Goal: Information Seeking & Learning: Learn about a topic

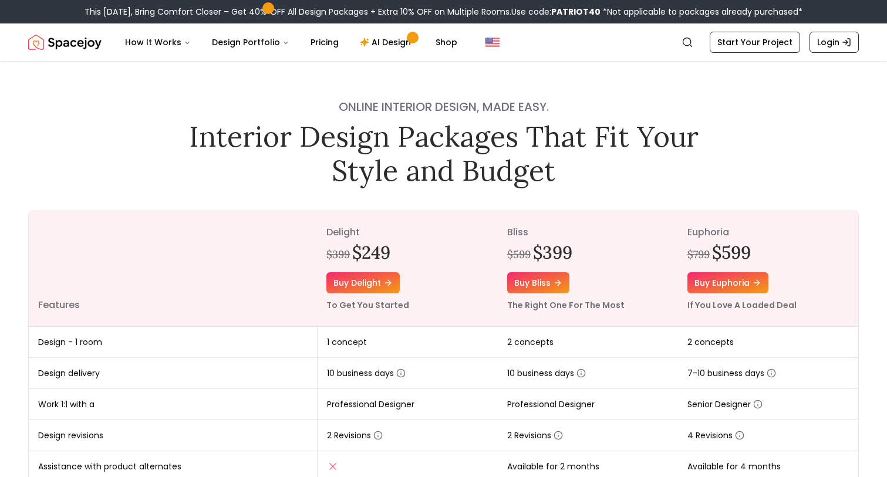
click at [84, 44] on img "Spacejoy" at bounding box center [64, 42] width 73 height 23
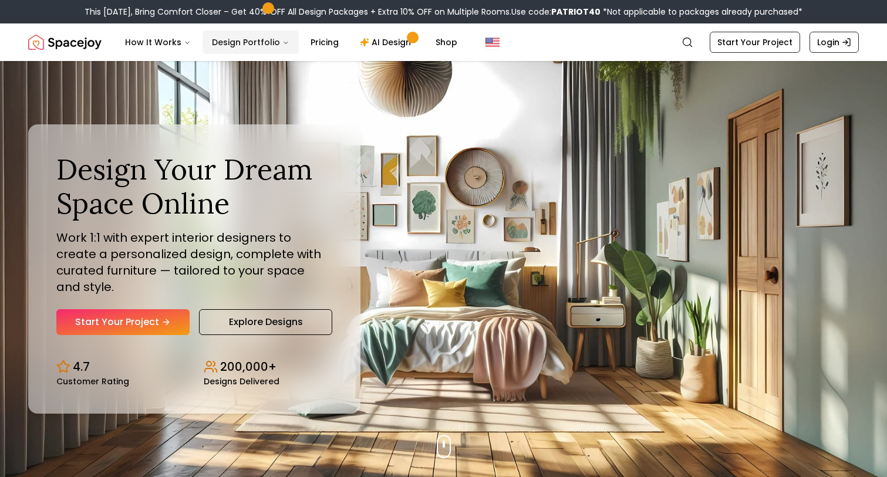
click at [229, 42] on button "Design Portfolio" at bounding box center [250, 42] width 96 height 23
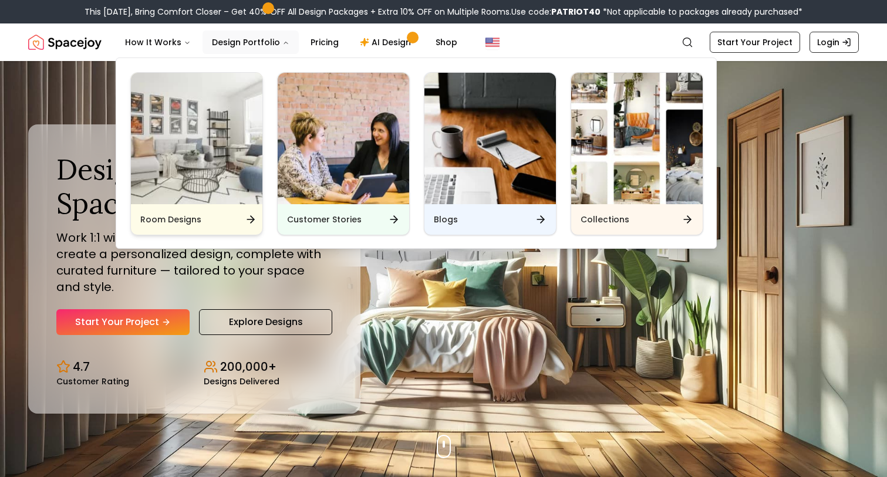
click at [219, 188] on img "Main" at bounding box center [196, 138] width 131 height 131
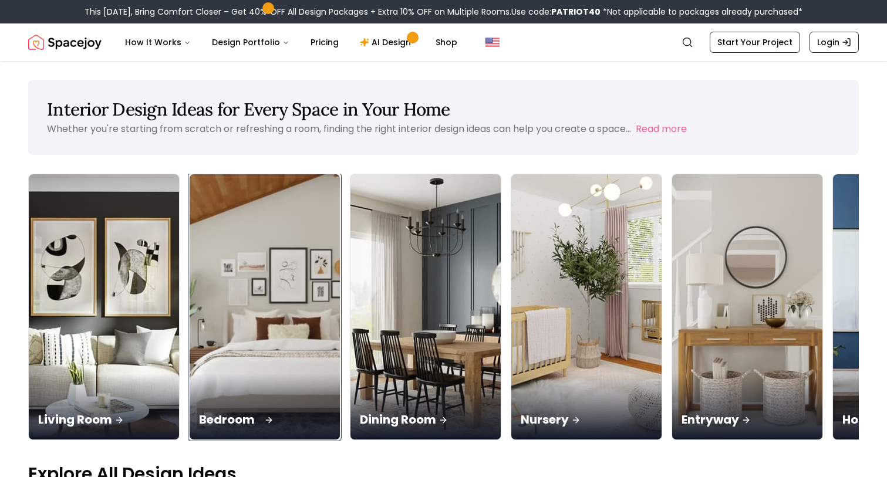
click at [186, 283] on img at bounding box center [265, 307] width 158 height 279
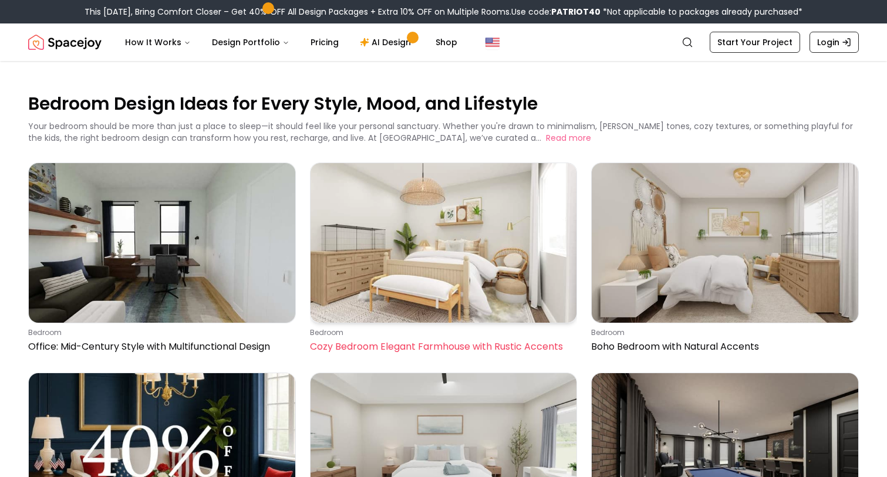
click at [416, 248] on img at bounding box center [443, 243] width 266 height 160
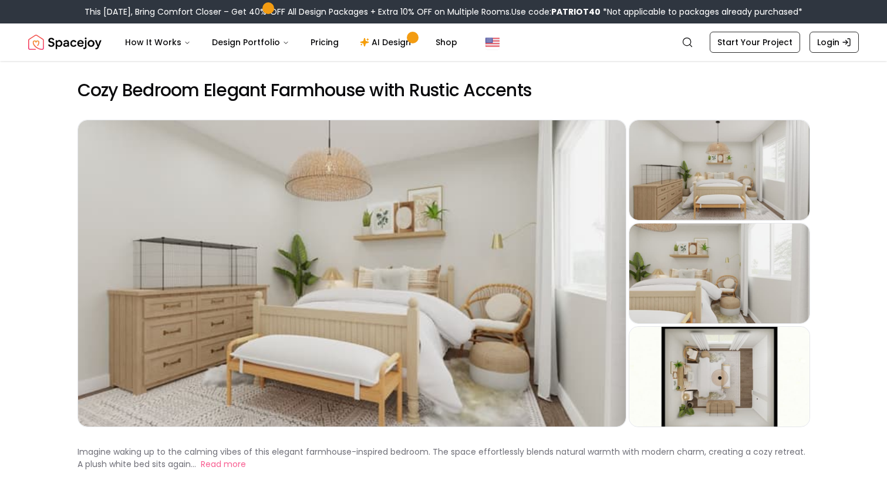
click at [79, 48] on img "Spacejoy" at bounding box center [64, 42] width 73 height 23
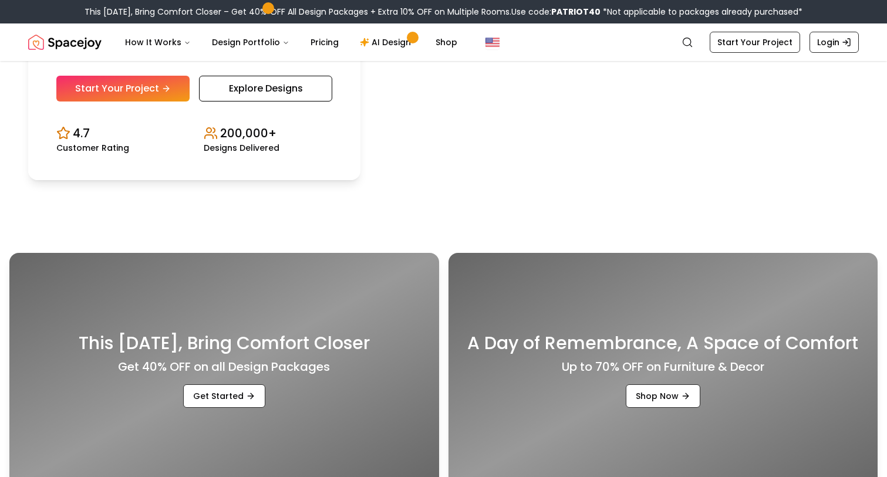
scroll to position [296, 0]
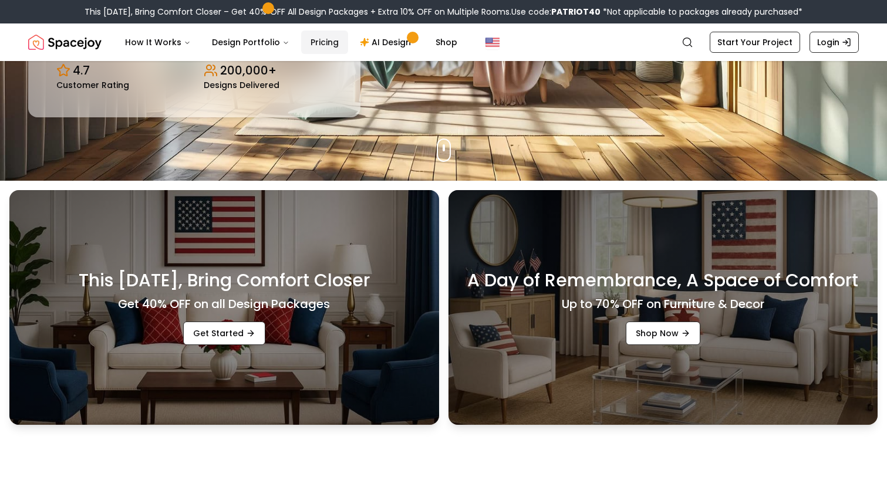
click at [315, 42] on link "Pricing" at bounding box center [324, 42] width 47 height 23
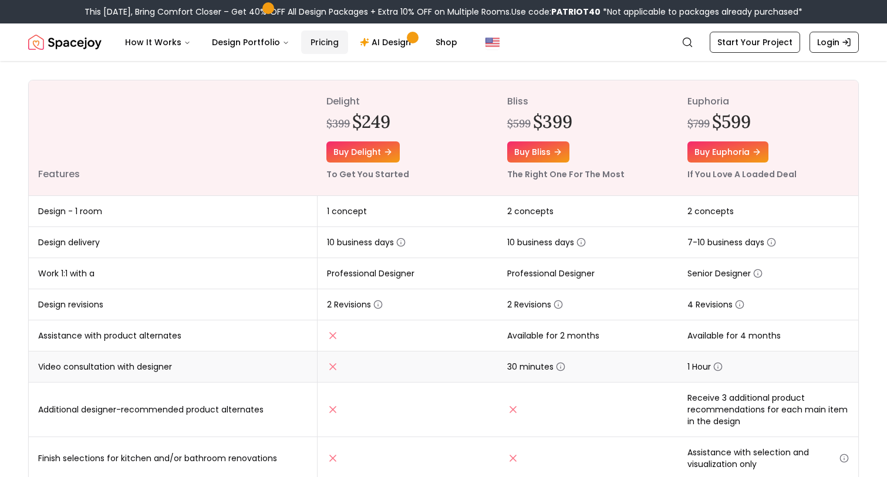
scroll to position [124, 0]
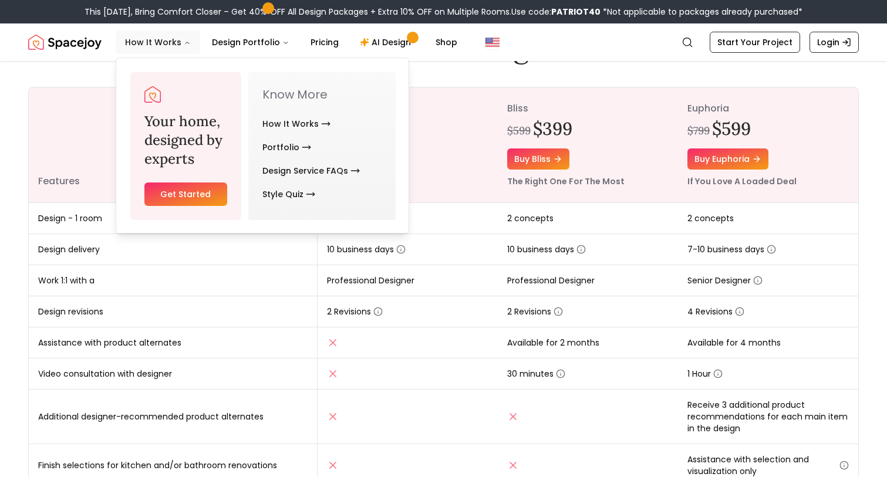
click at [151, 43] on button "How It Works" at bounding box center [158, 42] width 84 height 23
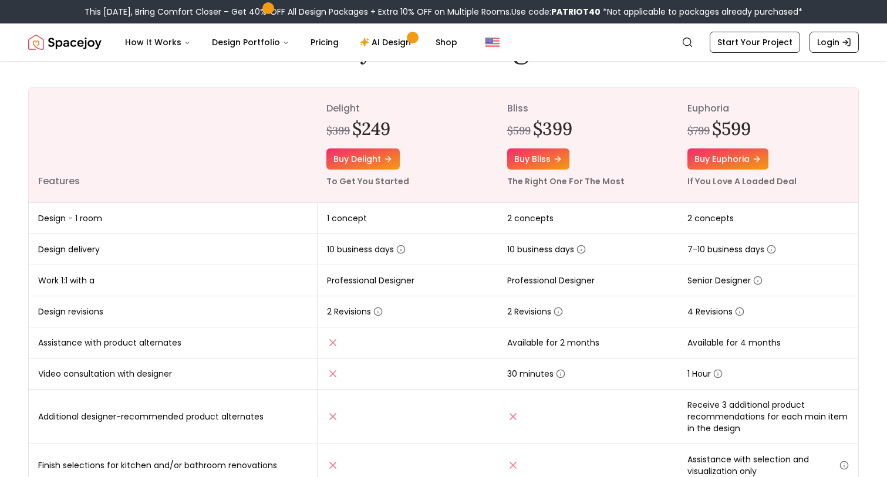
click at [69, 44] on img "Spacejoy" at bounding box center [64, 42] width 73 height 23
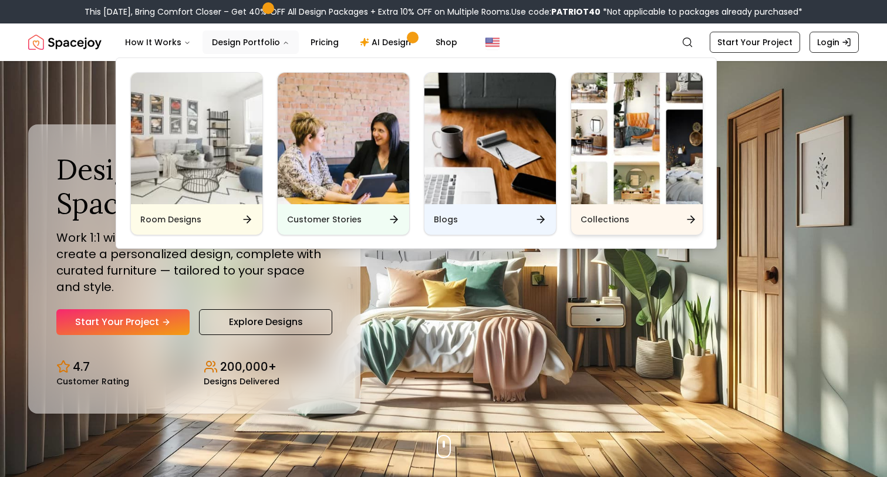
click at [623, 179] on img "Main" at bounding box center [636, 138] width 131 height 131
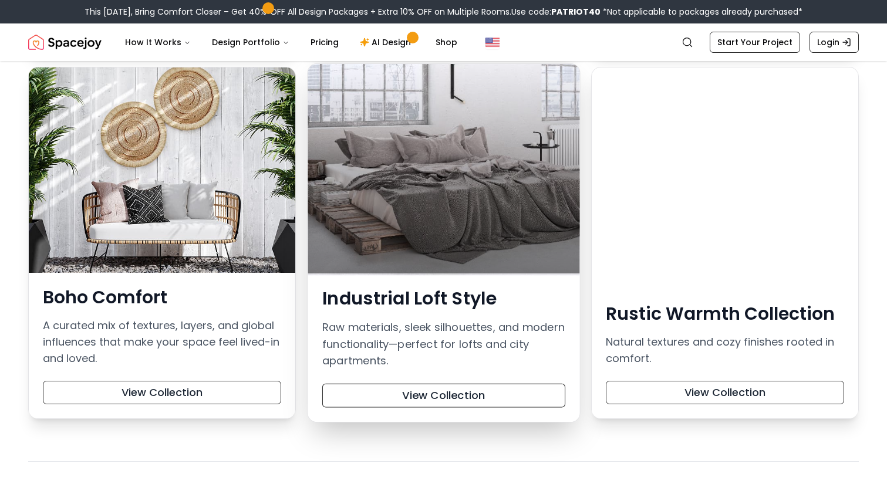
scroll to position [525, 0]
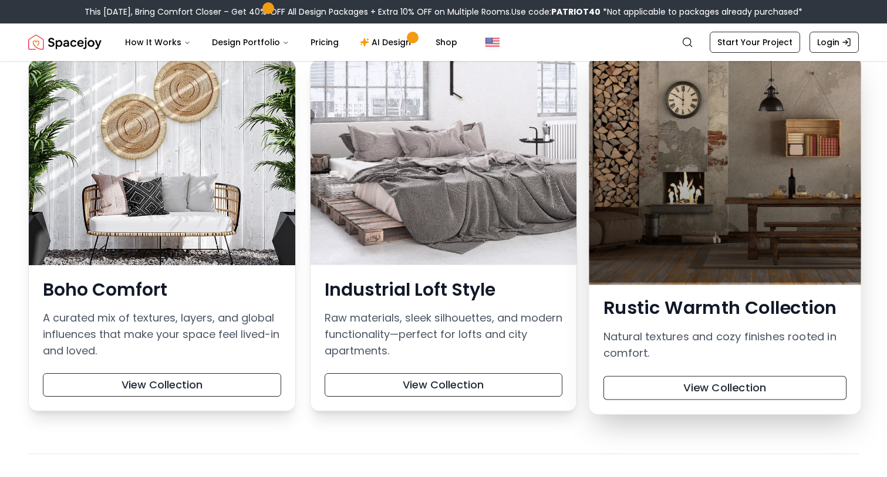
click at [745, 153] on div at bounding box center [725, 169] width 272 height 227
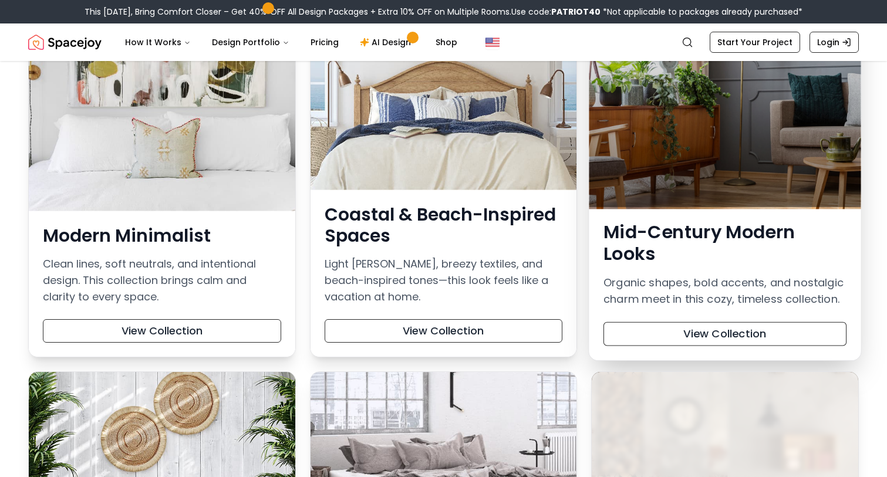
scroll to position [262, 0]
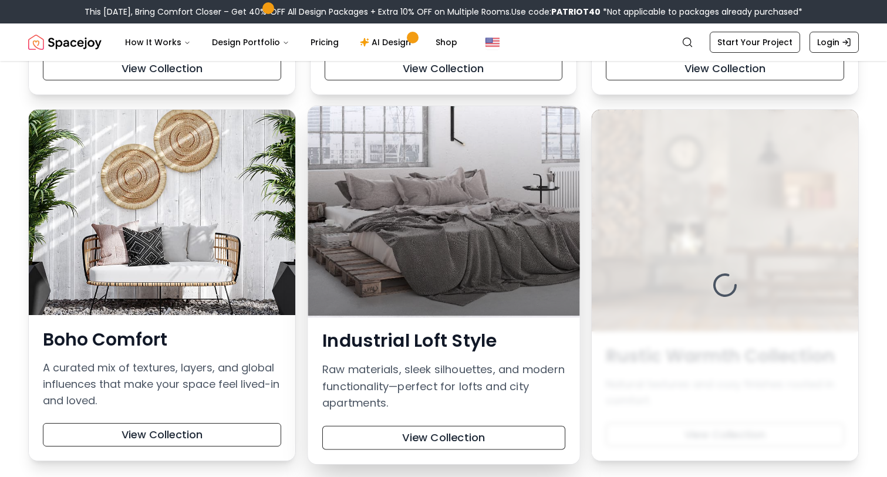
scroll to position [802, 0]
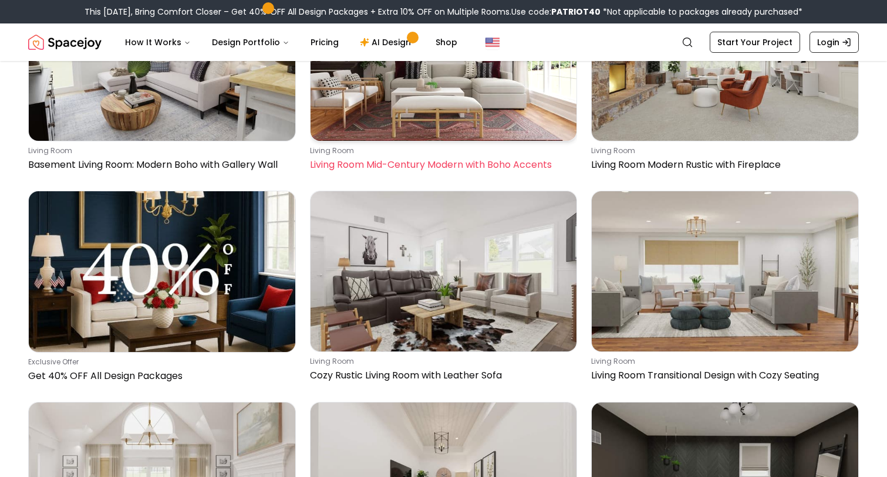
scroll to position [188, 0]
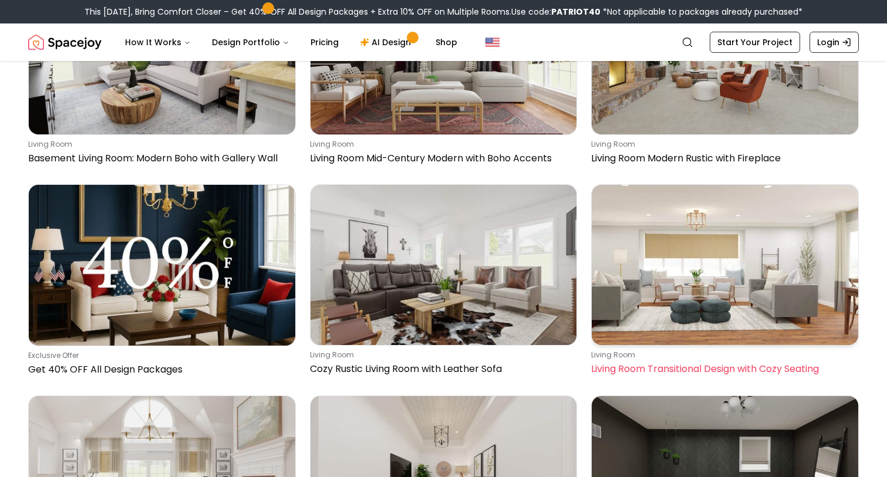
click at [647, 266] on img at bounding box center [724, 265] width 266 height 160
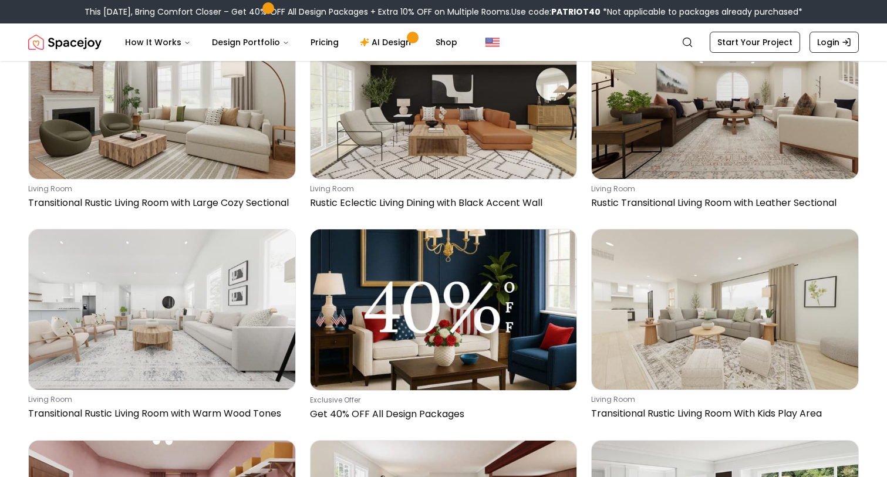
scroll to position [998, 0]
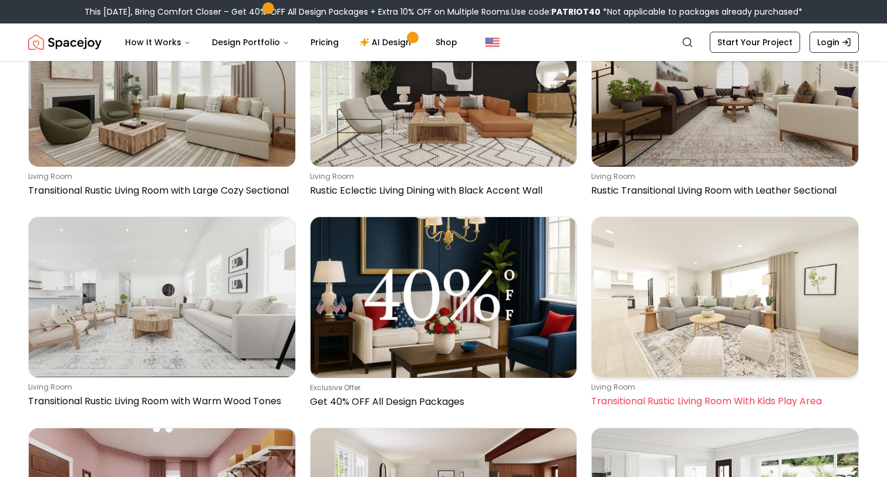
click at [700, 309] on img at bounding box center [724, 297] width 266 height 160
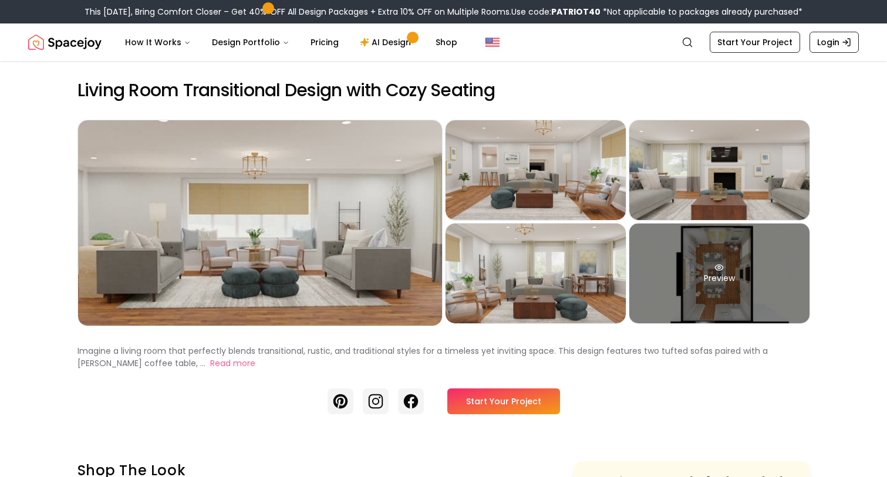
click at [717, 285] on div "Preview" at bounding box center [719, 274] width 180 height 100
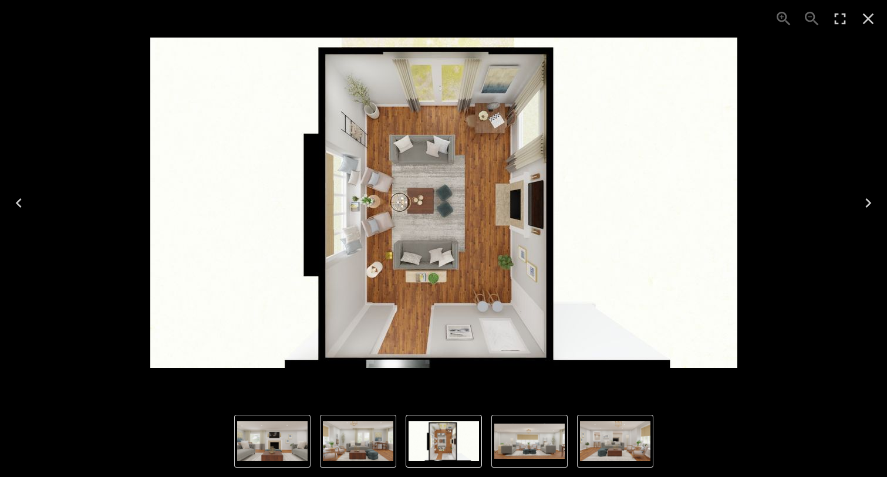
click at [353, 442] on img "4 of 5" at bounding box center [358, 441] width 70 height 40
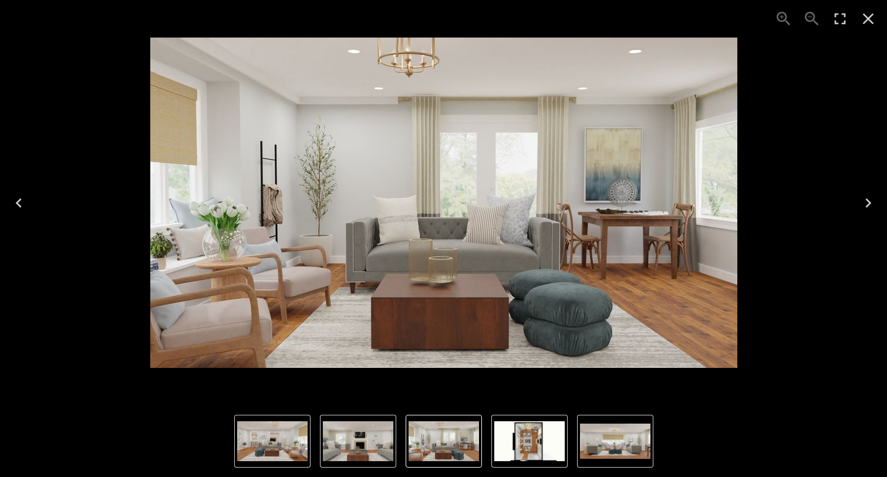
click at [286, 439] on img "2 of 5" at bounding box center [272, 441] width 70 height 40
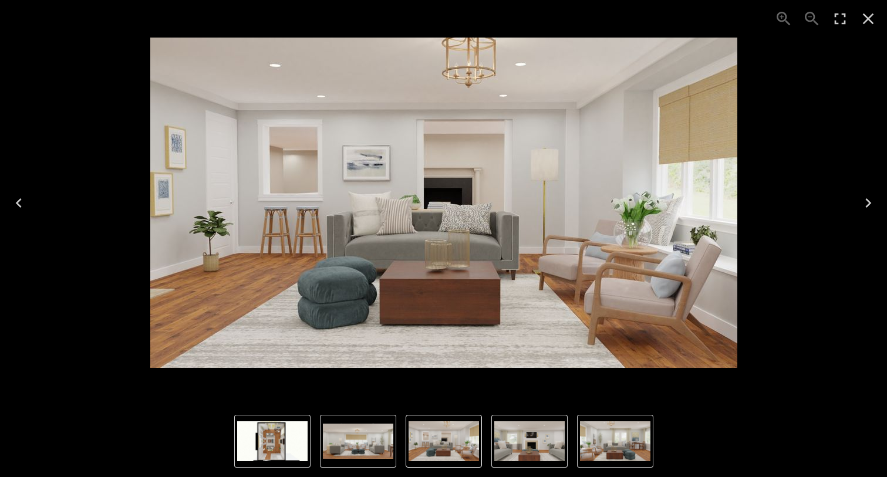
click at [870, 23] on icon "Close" at bounding box center [867, 18] width 19 height 19
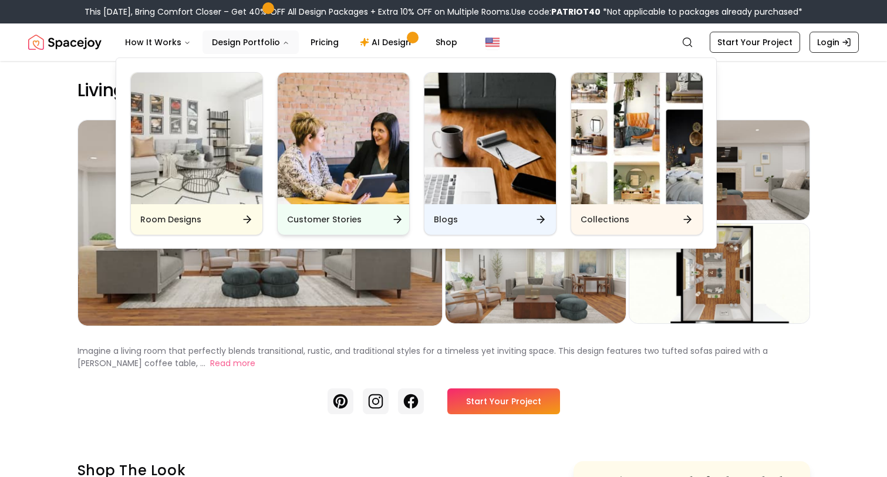
click at [343, 165] on img "Main" at bounding box center [343, 138] width 131 height 131
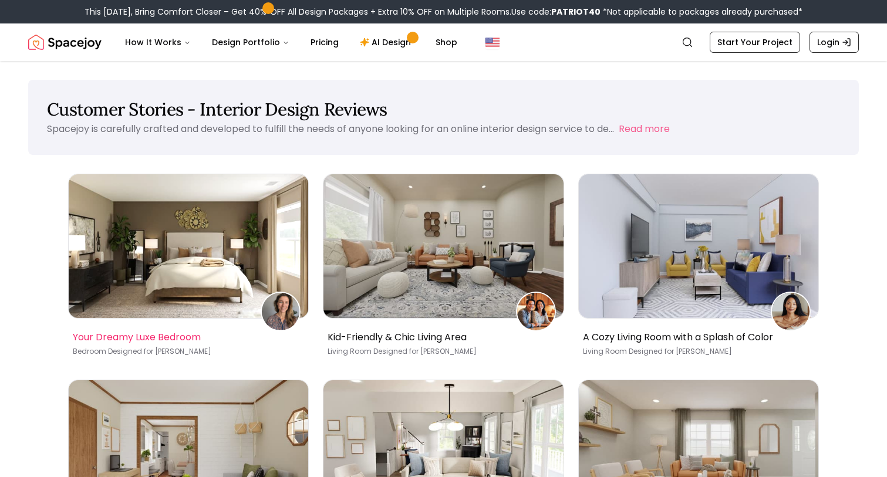
click at [146, 303] on img at bounding box center [189, 246] width 240 height 144
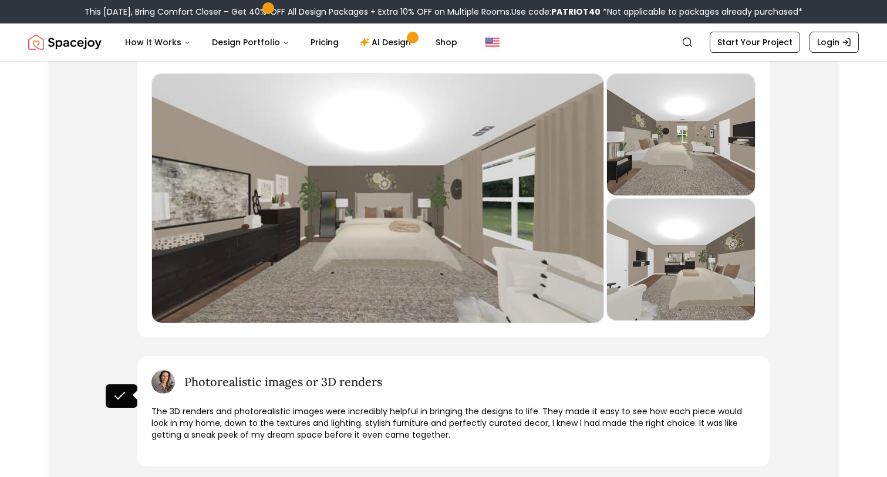
scroll to position [922, 0]
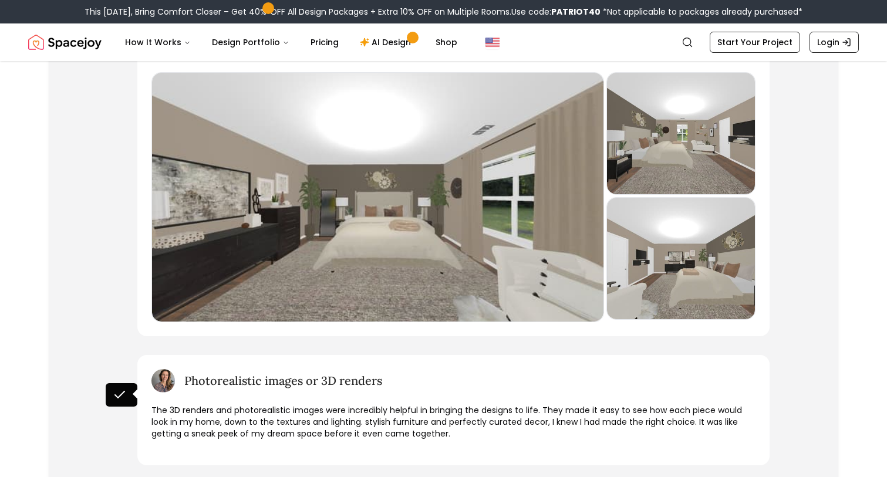
click at [203, 284] on div "Preview" at bounding box center [377, 197] width 451 height 249
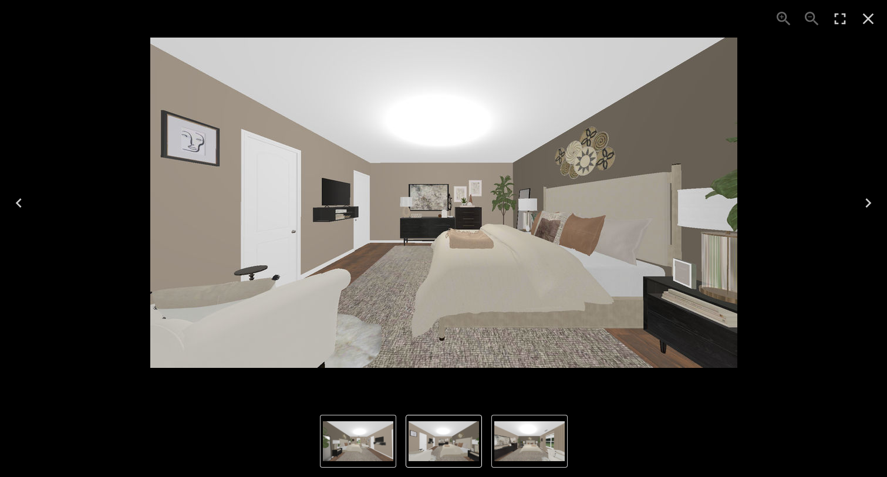
click at [870, 22] on icon "Close" at bounding box center [867, 18] width 19 height 19
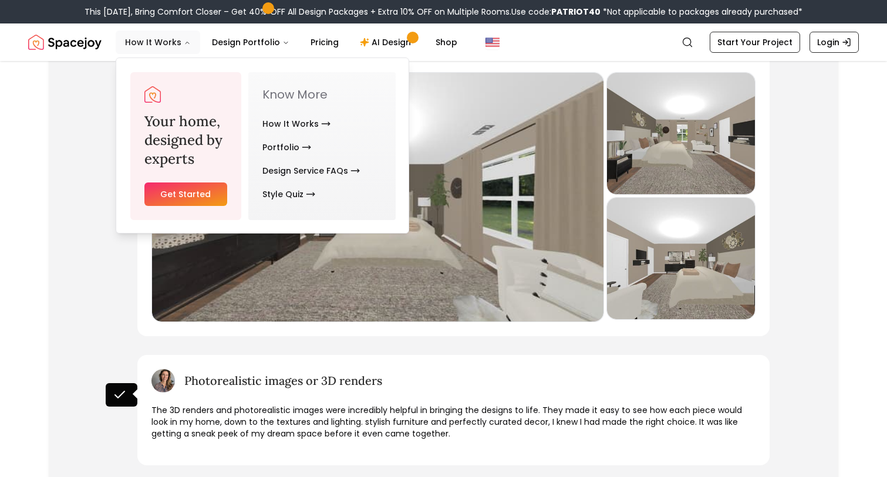
click at [172, 41] on button "How It Works" at bounding box center [158, 42] width 84 height 23
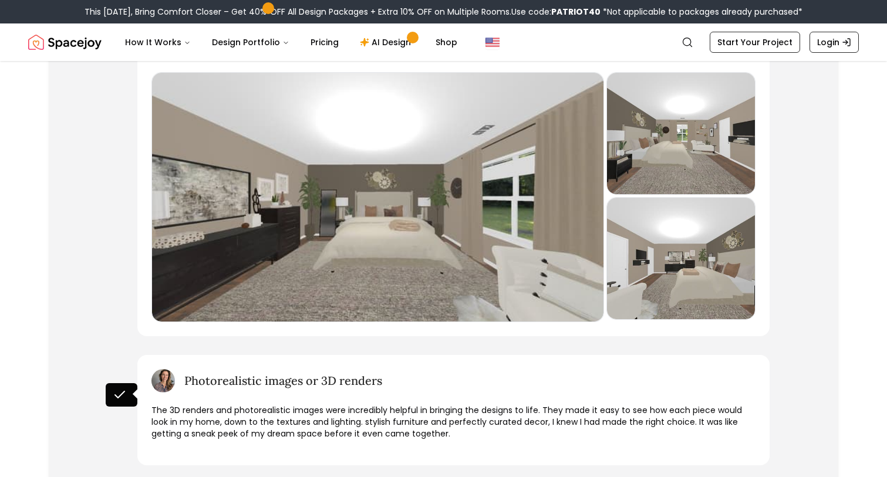
click at [64, 42] on img "Spacejoy" at bounding box center [64, 42] width 73 height 23
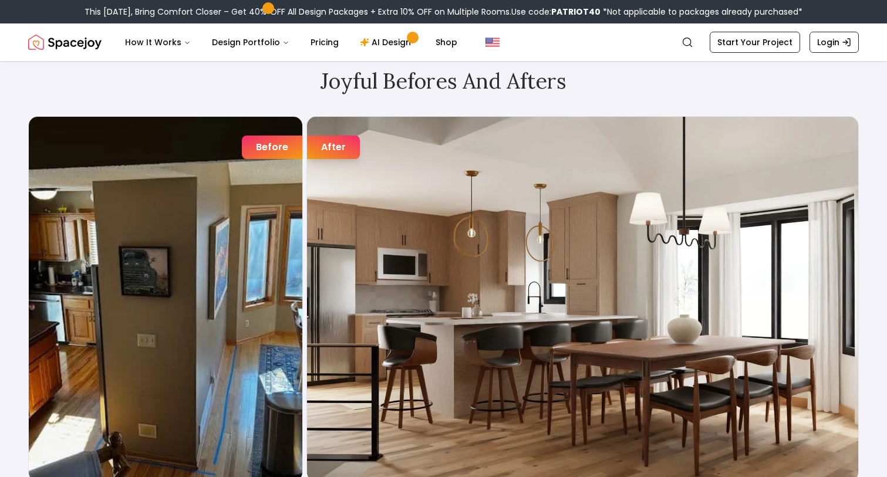
scroll to position [1887, 0]
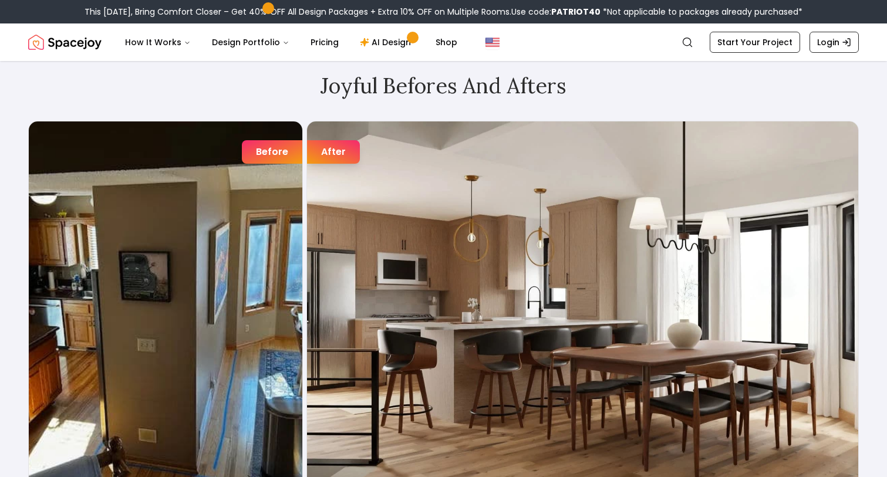
click at [272, 289] on img "6 / 7" at bounding box center [165, 303] width 273 height 365
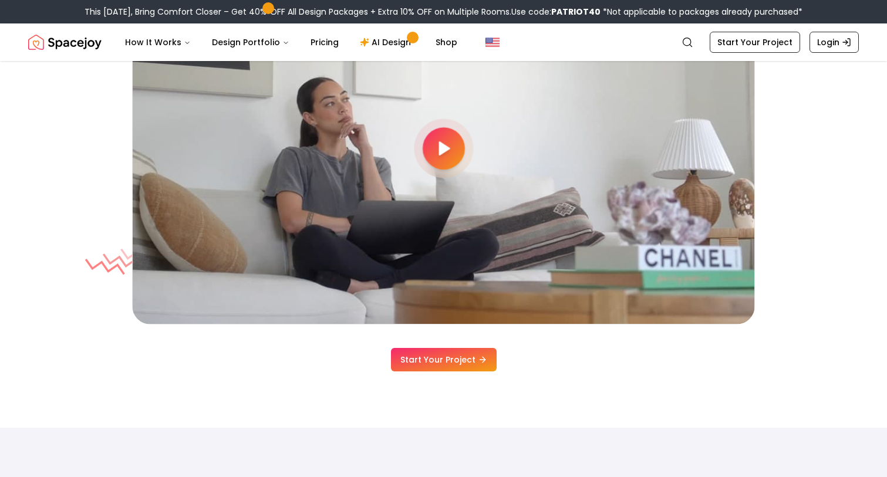
scroll to position [3237, 0]
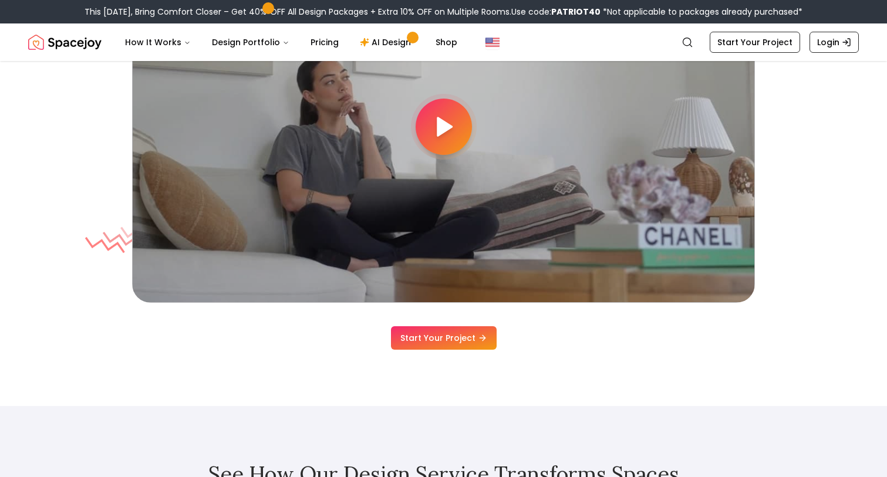
click at [450, 118] on icon at bounding box center [442, 126] width 23 height 23
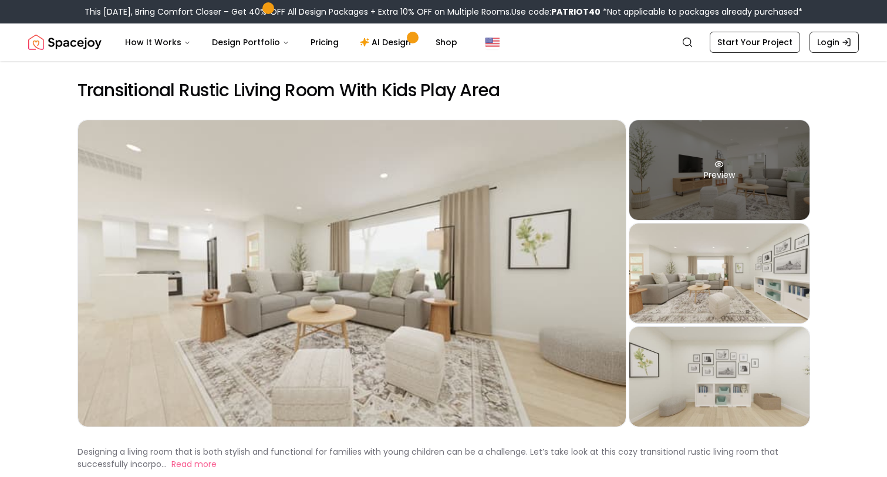
click at [702, 190] on div "Preview" at bounding box center [719, 170] width 180 height 100
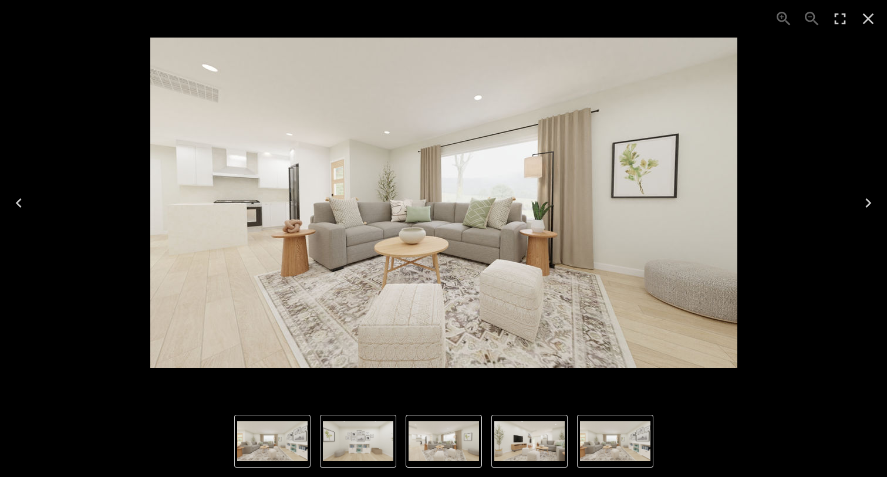
click at [872, 21] on icon "Close" at bounding box center [867, 18] width 19 height 19
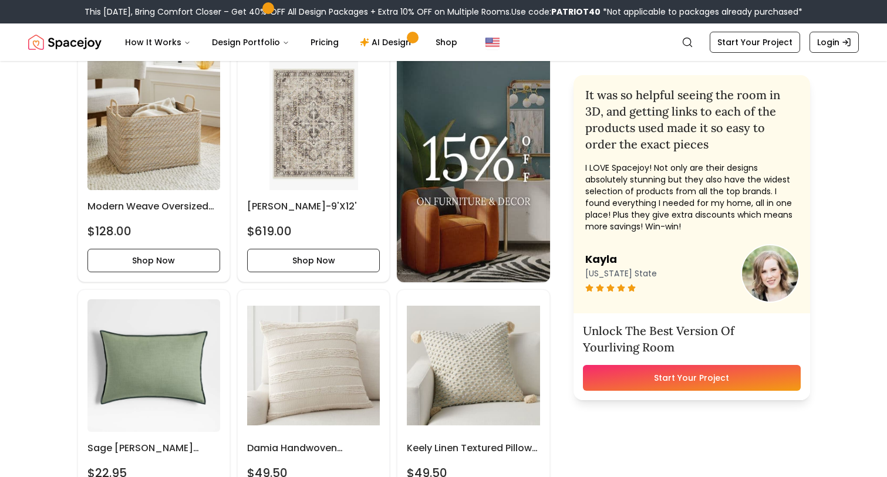
scroll to position [2003, 0]
